Goal: Task Accomplishment & Management: Manage account settings

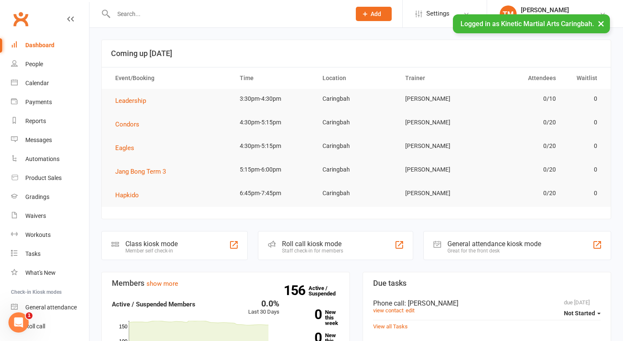
click at [176, 9] on input "text" at bounding box center [228, 14] width 234 height 12
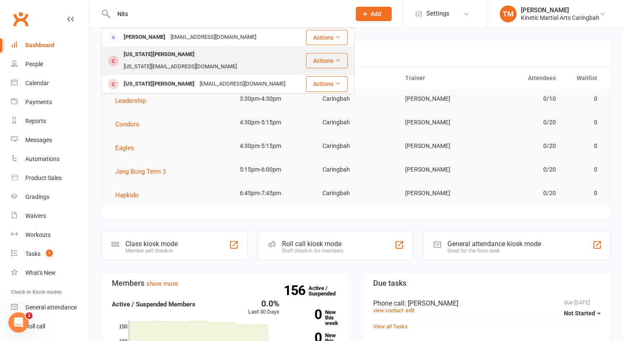
type input "Nits"
click at [149, 53] on div "[US_STATE][PERSON_NAME]" at bounding box center [159, 55] width 76 height 12
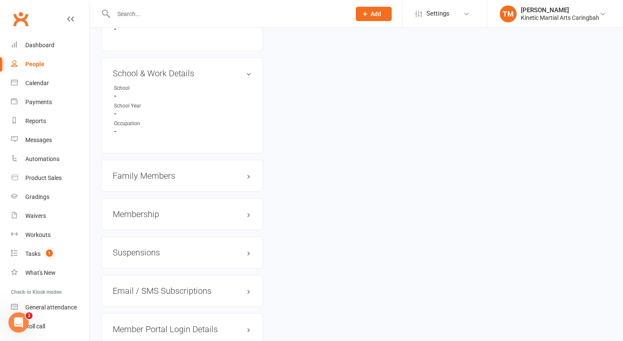
scroll to position [903, 0]
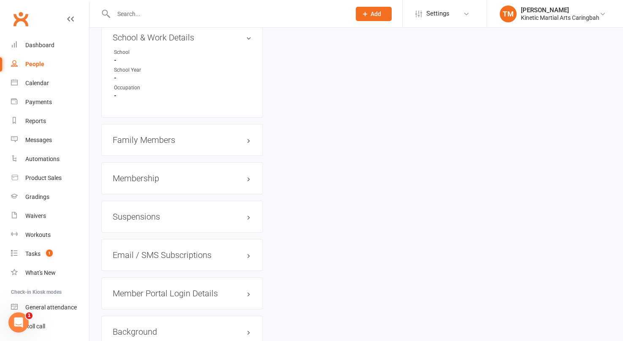
click at [173, 135] on h3 "Family Members" at bounding box center [182, 139] width 139 height 9
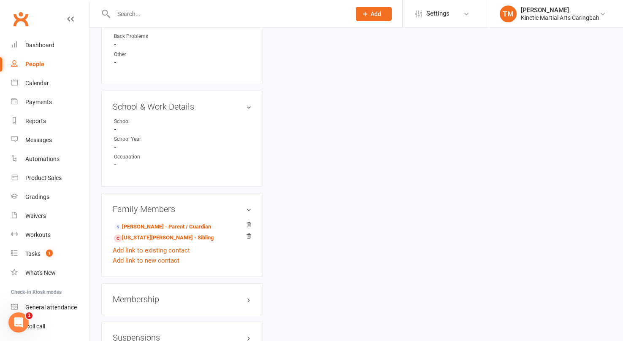
scroll to position [901, 0]
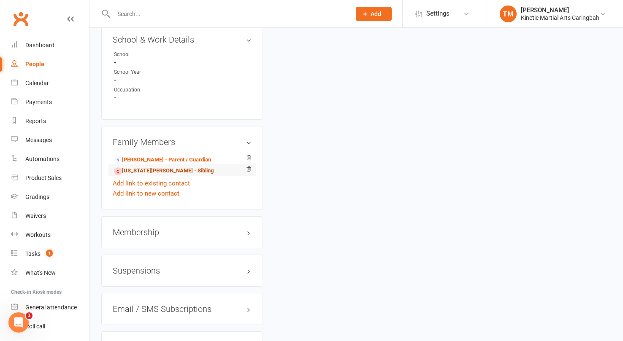
click at [137, 167] on link "[US_STATE][PERSON_NAME] - Sibling" at bounding box center [164, 171] width 100 height 9
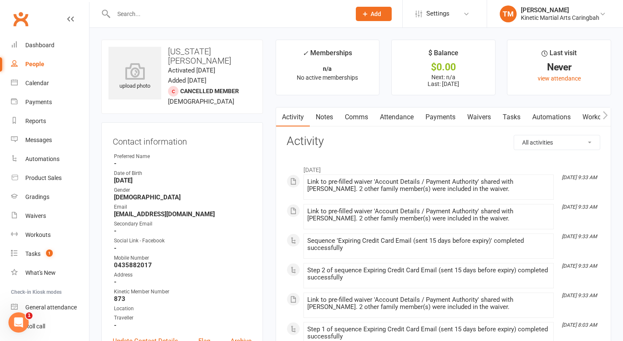
click at [448, 115] on link "Payments" at bounding box center [440, 117] width 42 height 19
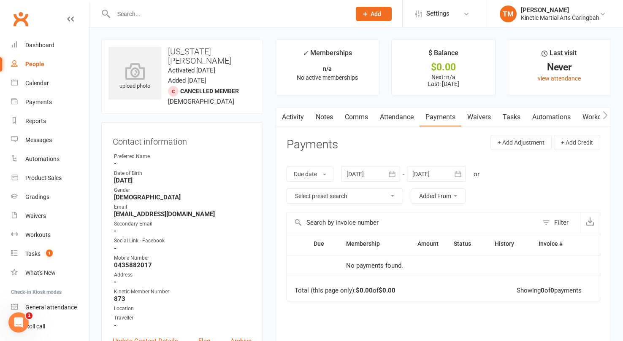
click at [394, 175] on icon "button" at bounding box center [392, 174] width 8 height 8
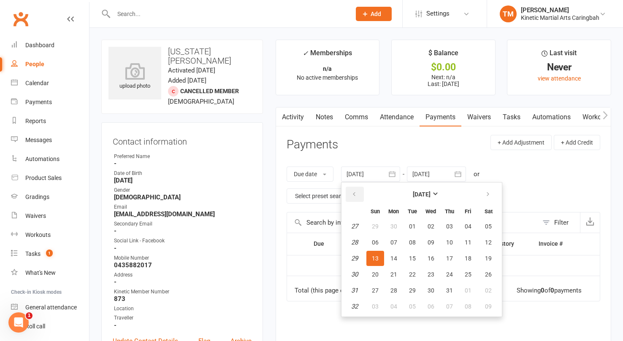
click at [357, 193] on icon "button" at bounding box center [354, 194] width 6 height 7
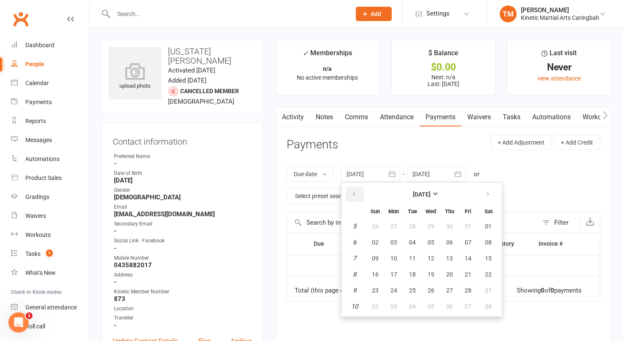
click at [357, 193] on icon "button" at bounding box center [354, 194] width 6 height 7
click at [430, 194] on strong "[DATE]" at bounding box center [422, 194] width 18 height 7
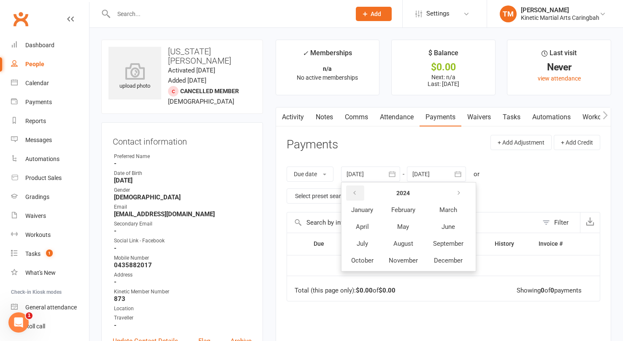
click at [356, 189] on button "button" at bounding box center [355, 193] width 18 height 15
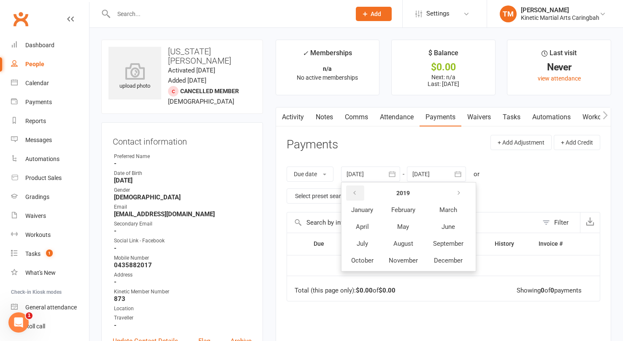
click at [356, 189] on button "button" at bounding box center [355, 193] width 18 height 15
click at [360, 207] on span "January" at bounding box center [362, 210] width 22 height 8
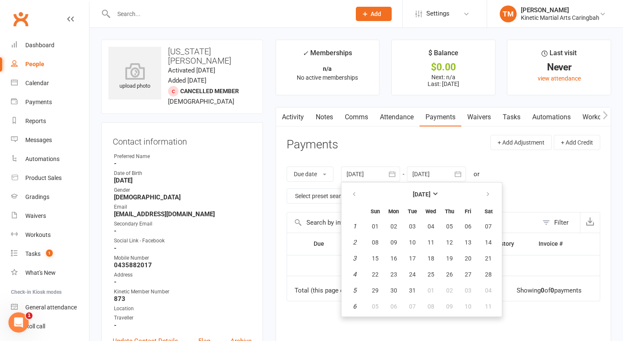
click at [358, 225] on td "1" at bounding box center [355, 226] width 22 height 15
click at [380, 225] on button "01" at bounding box center [375, 226] width 18 height 15
type input "[DATE]"
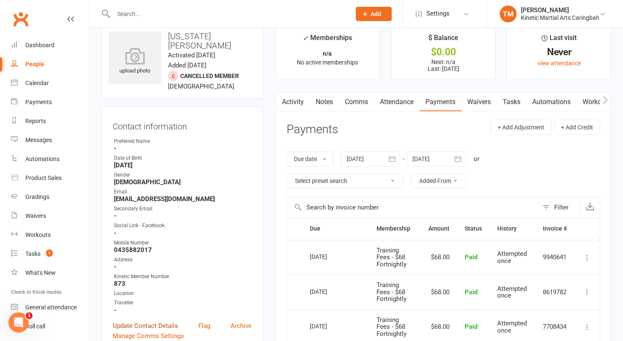
click at [141, 321] on link "Update Contact Details" at bounding box center [145, 326] width 65 height 10
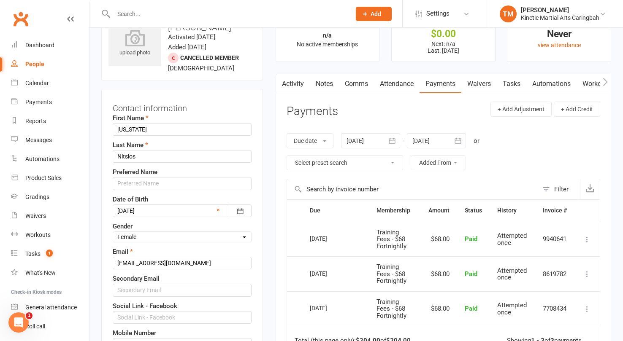
scroll to position [40, 0]
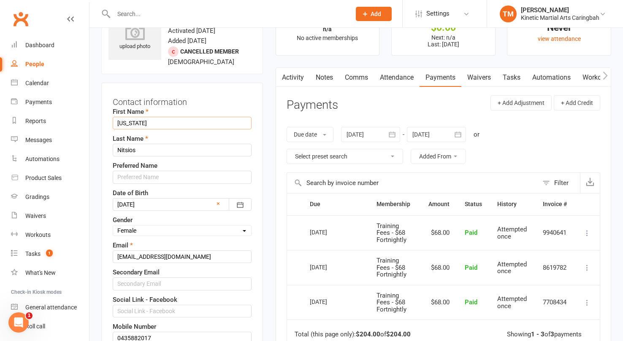
click at [158, 117] on input "[US_STATE]" at bounding box center [182, 123] width 139 height 13
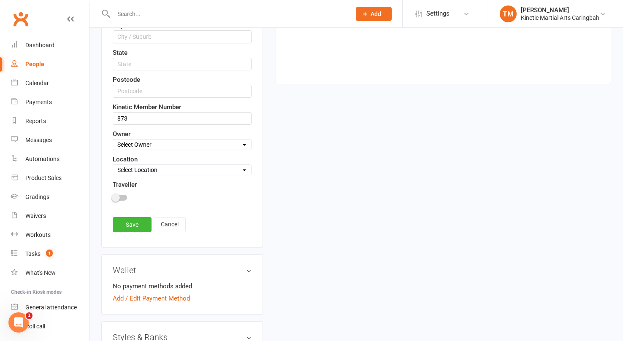
scroll to position [435, 0]
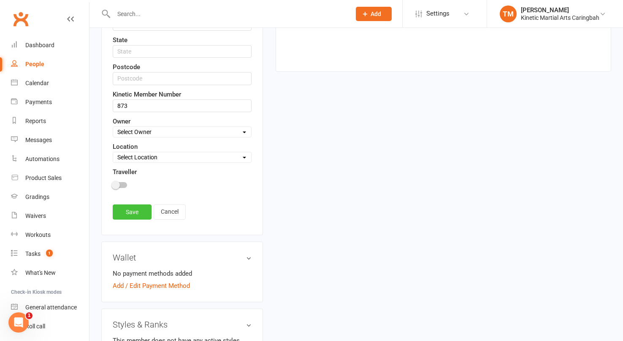
type input "[US_STATE] With H"
click at [131, 208] on link "Save" at bounding box center [132, 212] width 39 height 15
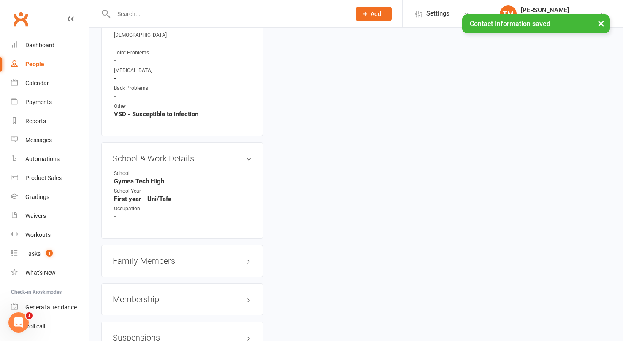
scroll to position [887, 0]
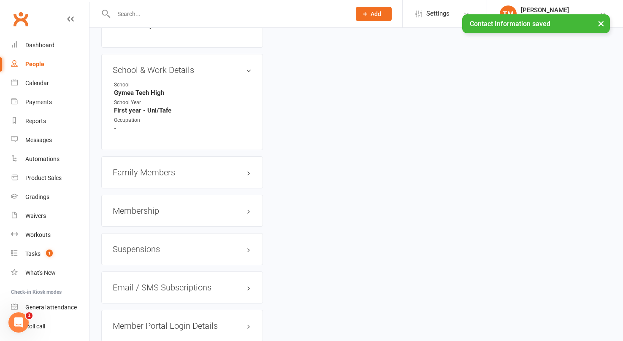
click at [157, 168] on h3 "Family Members" at bounding box center [182, 172] width 139 height 9
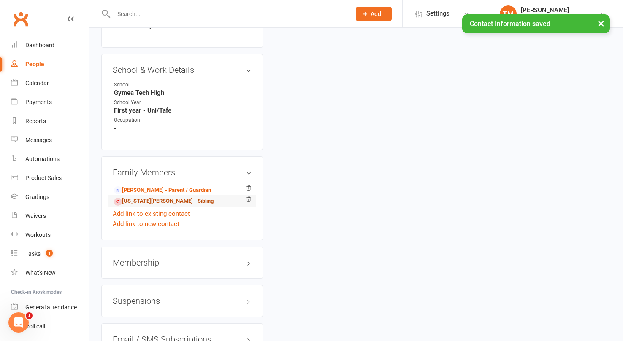
click at [140, 197] on link "[US_STATE][PERSON_NAME] - Sibling" at bounding box center [164, 201] width 100 height 9
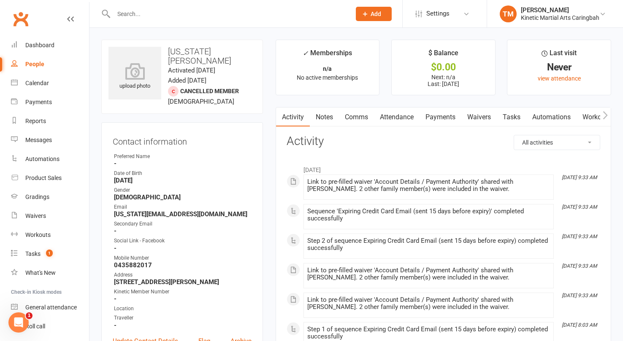
click at [448, 116] on link "Payments" at bounding box center [440, 117] width 42 height 19
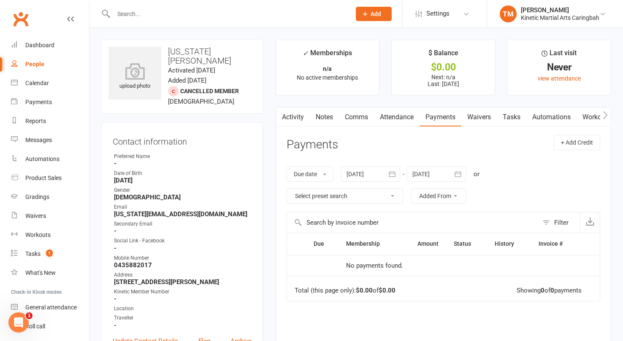
click at [394, 175] on icon "button" at bounding box center [392, 174] width 8 height 8
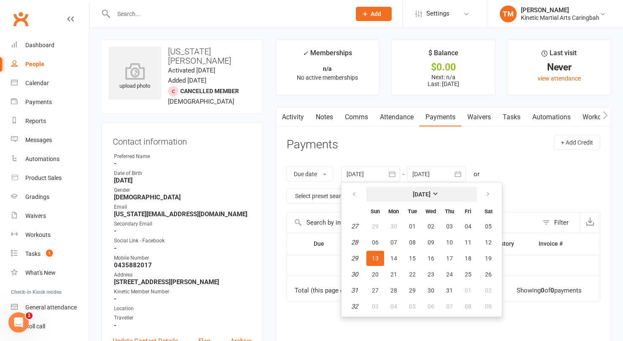
click at [426, 191] on strong "[DATE]" at bounding box center [422, 194] width 18 height 7
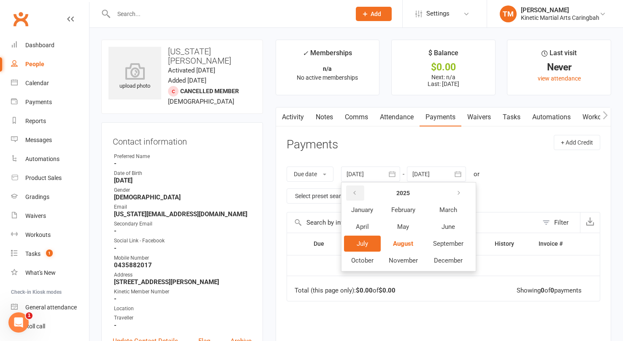
click at [360, 190] on button "button" at bounding box center [355, 193] width 18 height 15
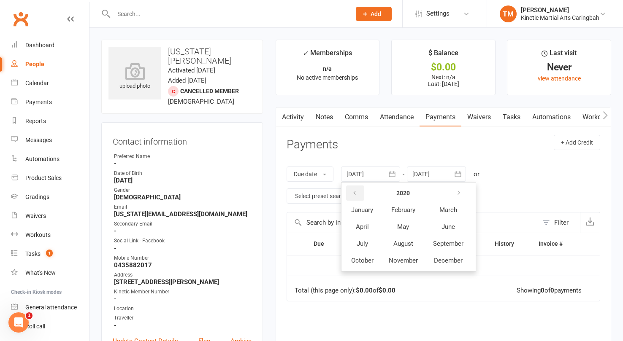
click at [360, 190] on button "button" at bounding box center [355, 193] width 18 height 15
click at [360, 210] on span "January" at bounding box center [362, 210] width 22 height 8
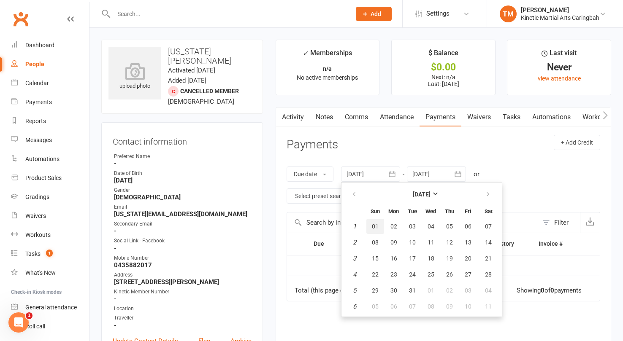
click at [376, 226] on span "01" at bounding box center [375, 226] width 7 height 7
type input "[DATE]"
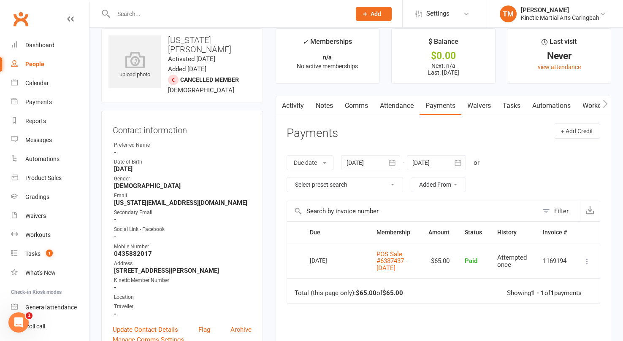
scroll to position [27, 0]
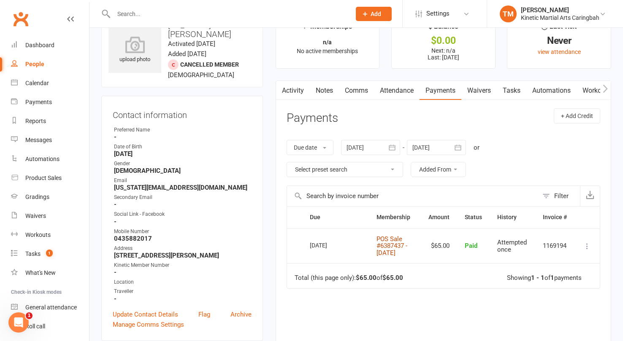
click at [388, 250] on link "POS Sale #6387437 - [DATE]" at bounding box center [391, 246] width 31 height 22
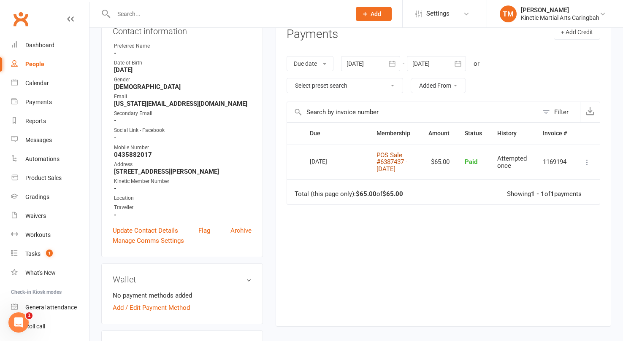
scroll to position [126, 0]
click at [152, 225] on link "Update Contact Details" at bounding box center [145, 230] width 65 height 10
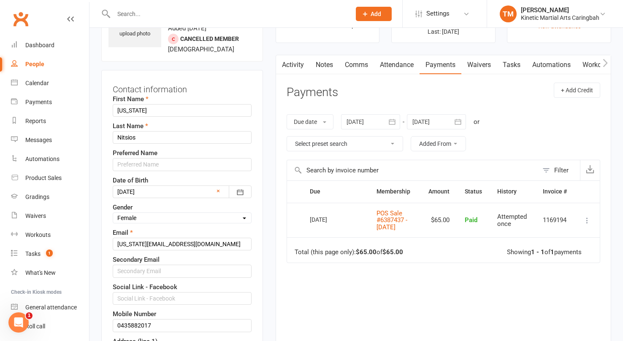
scroll to position [40, 0]
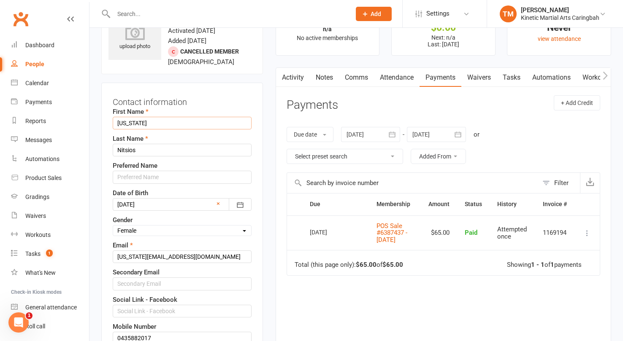
click at [158, 117] on input "[US_STATE]" at bounding box center [182, 123] width 139 height 13
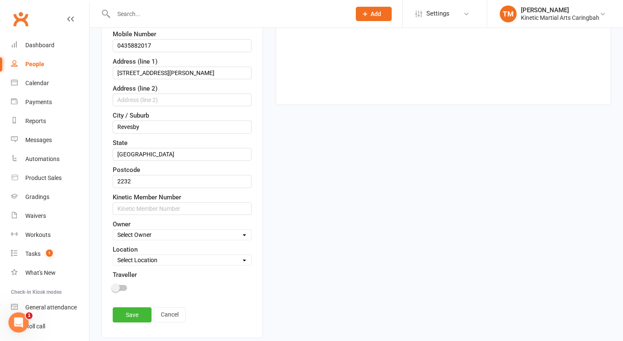
scroll to position [362, 0]
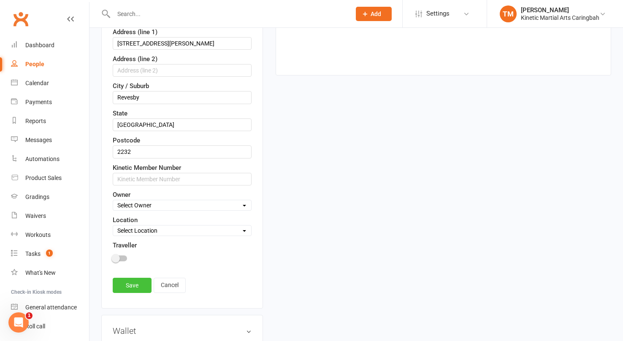
type input "[US_STATE] Duplicate"
click at [126, 280] on link "Save" at bounding box center [132, 285] width 39 height 15
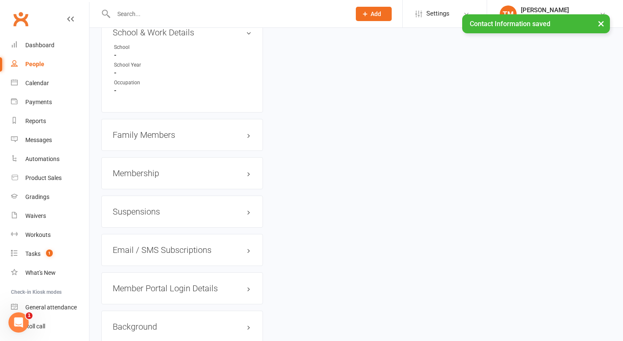
scroll to position [948, 0]
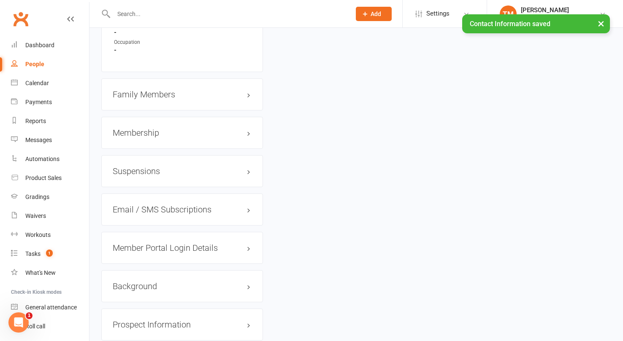
click at [157, 90] on h3 "Family Members" at bounding box center [182, 94] width 139 height 9
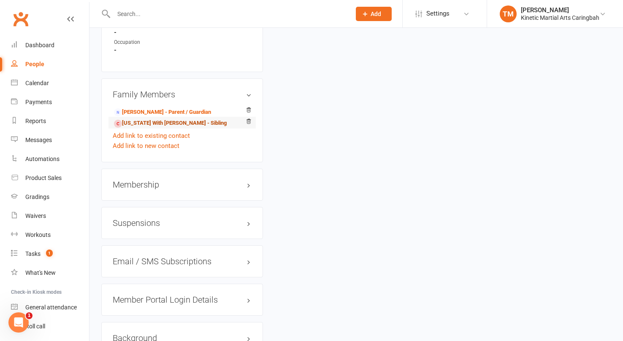
click at [142, 119] on link "[US_STATE] With [PERSON_NAME] - Sibling" at bounding box center [170, 123] width 113 height 9
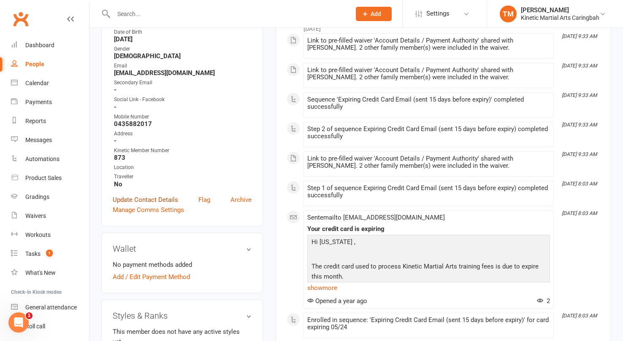
click at [156, 195] on link "Update Contact Details" at bounding box center [145, 200] width 65 height 10
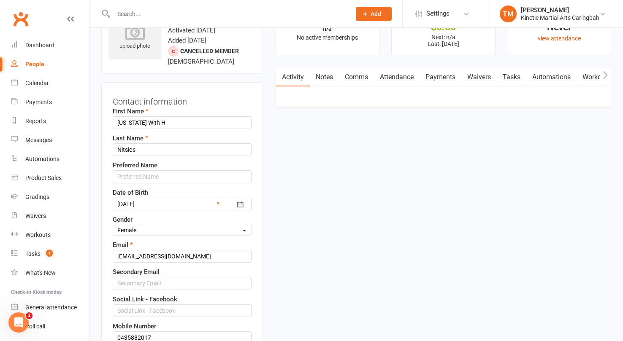
scroll to position [40, 0]
click at [197, 117] on input "[US_STATE] With H" at bounding box center [182, 123] width 139 height 13
type input "[US_STATE]"
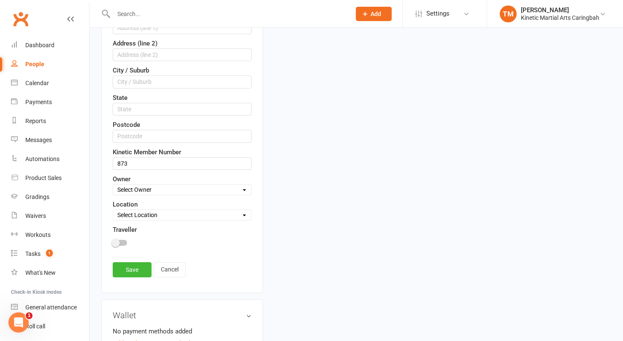
scroll to position [481, 0]
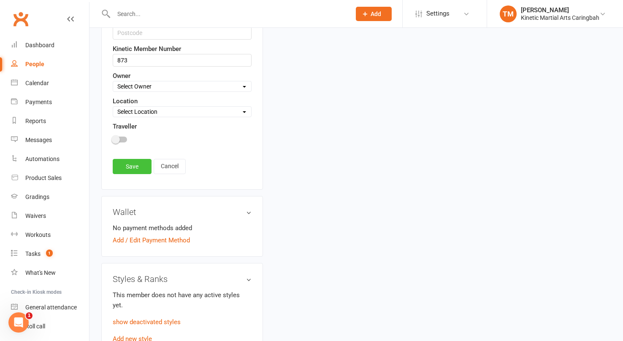
click at [144, 160] on link "Save" at bounding box center [132, 166] width 39 height 15
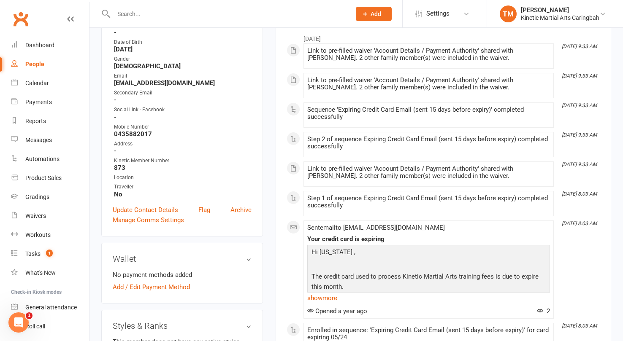
scroll to position [70, 0]
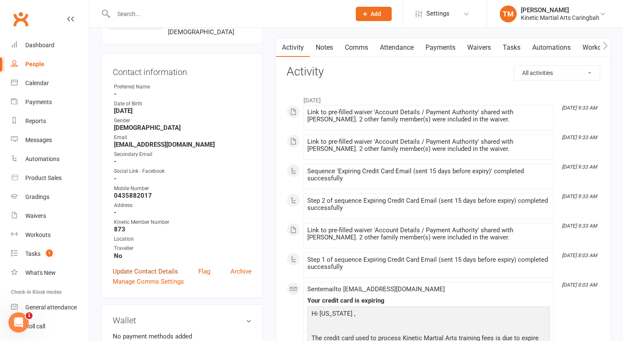
click at [145, 267] on link "Update Contact Details" at bounding box center [145, 272] width 65 height 10
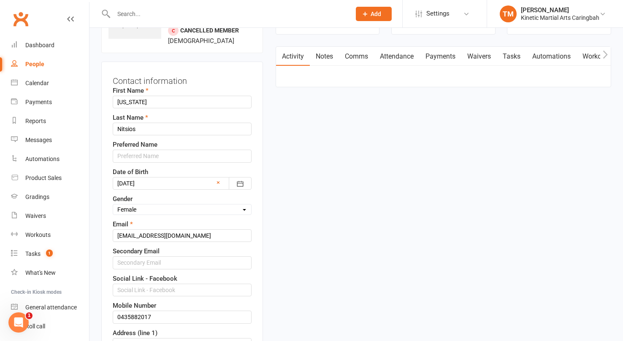
scroll to position [63, 0]
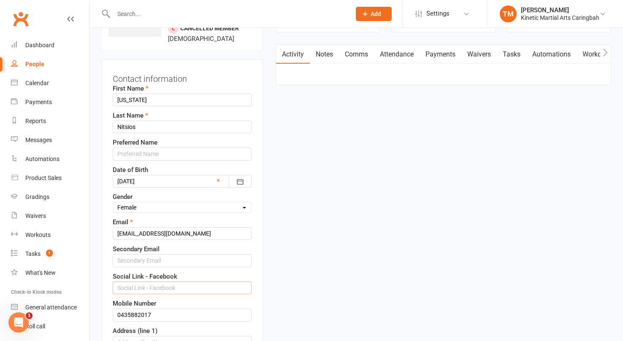
click at [144, 282] on input "text" at bounding box center [182, 288] width 139 height 13
paste input "[EMAIL_ADDRESS][DOMAIN_NAME]"
type input "[EMAIL_ADDRESS][DOMAIN_NAME]"
paste input "[EMAIL_ADDRESS][DOMAIN_NAME]"
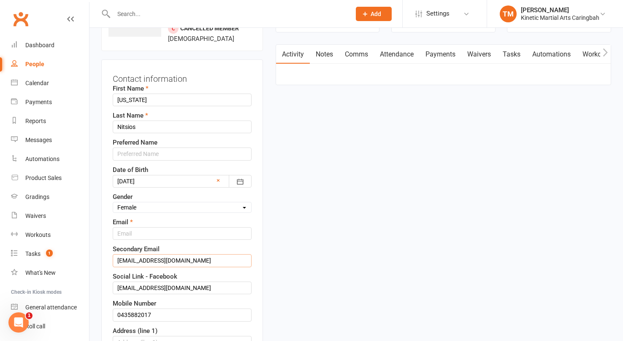
type input "[EMAIL_ADDRESS][DOMAIN_NAME]"
paste input "[EMAIL_ADDRESS][DOMAIN_NAME]"
type input "[EMAIL_ADDRESS][DOMAIN_NAME]"
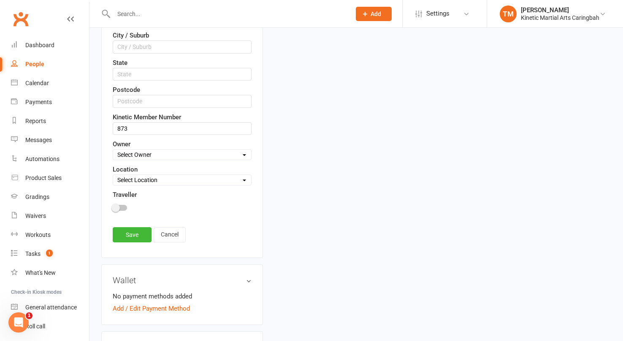
scroll to position [418, 0]
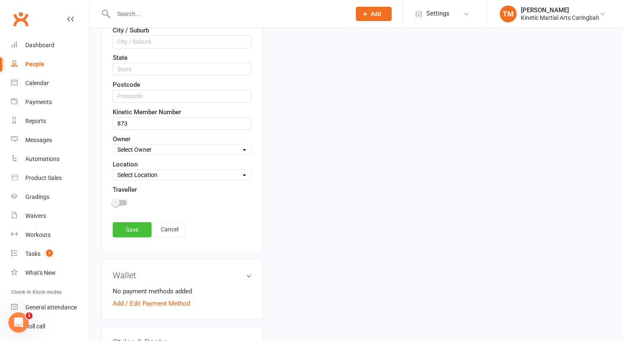
click at [137, 227] on link "Save" at bounding box center [132, 229] width 39 height 15
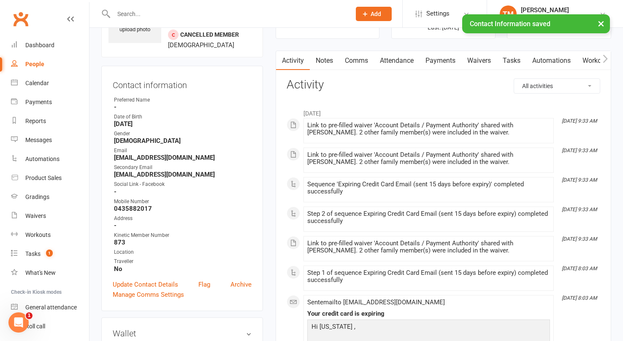
scroll to position [0, 0]
